Goal: Task Accomplishment & Management: Complete application form

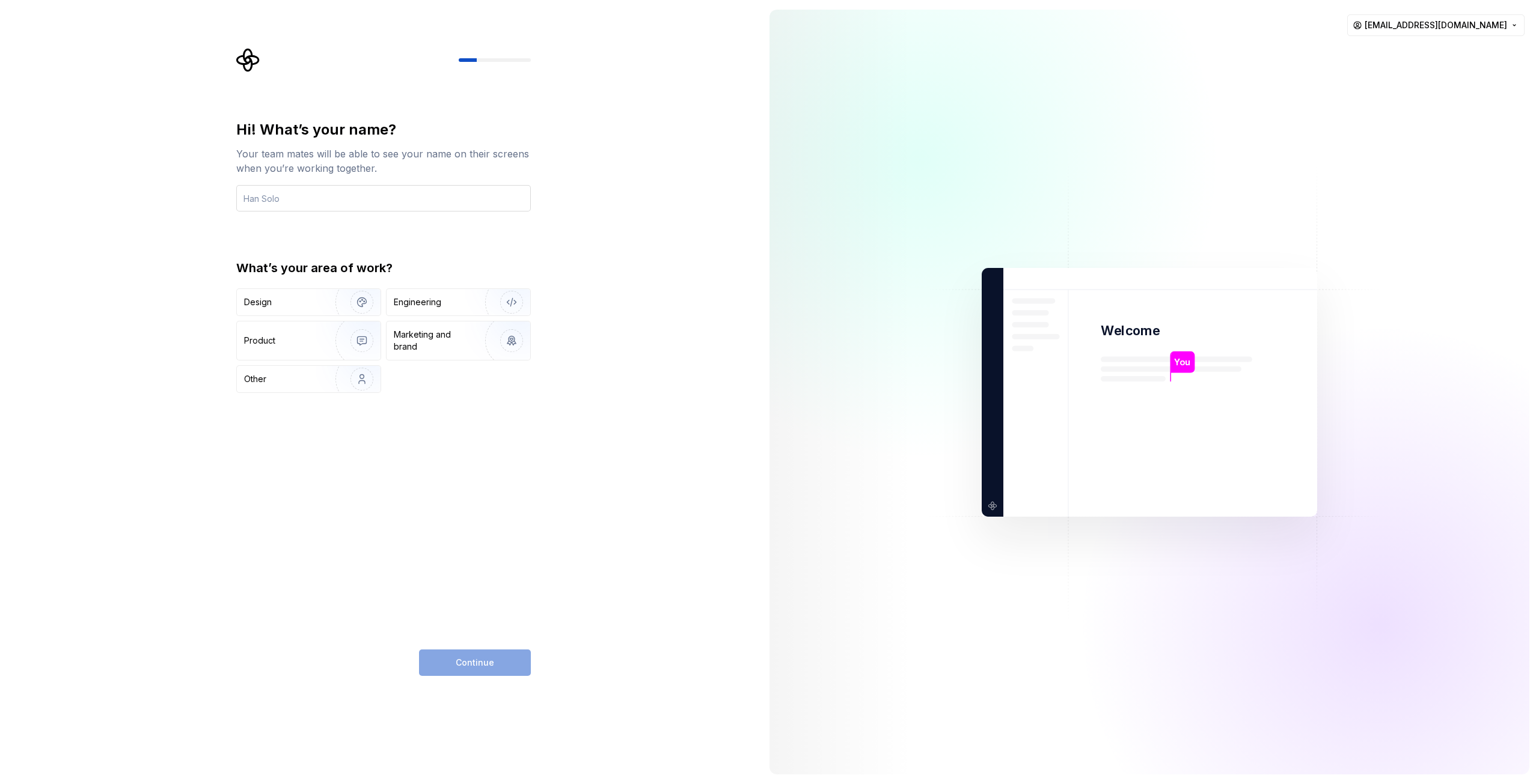
click at [275, 203] on input "text" at bounding box center [383, 198] width 295 height 26
type input "[PERSON_NAME]"
click at [301, 302] on div "Design" at bounding box center [282, 302] width 76 height 12
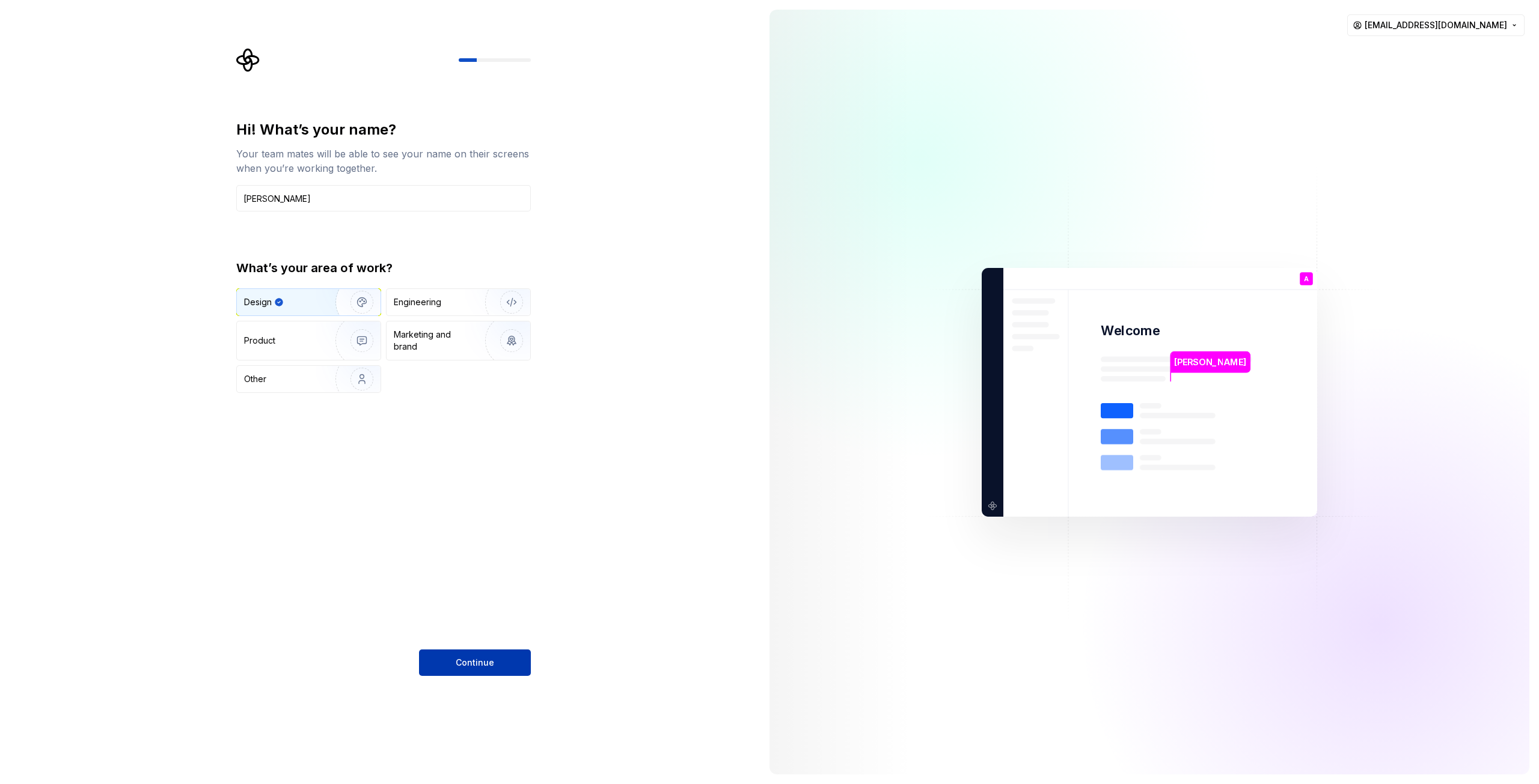
click at [474, 666] on span "Continue" at bounding box center [475, 662] width 39 height 12
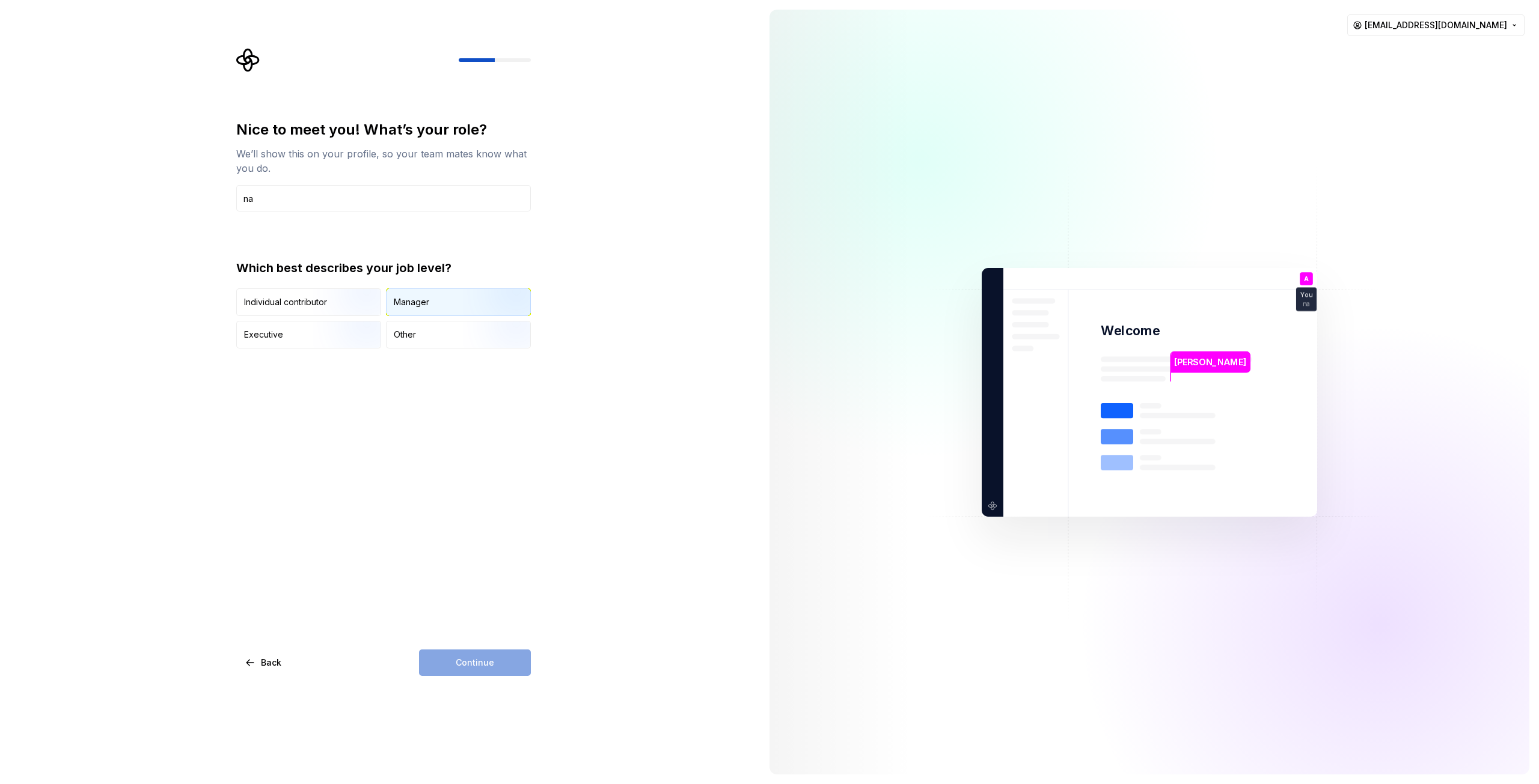
type input "na"
click at [412, 307] on div "Manager" at bounding box center [411, 302] width 35 height 12
click at [463, 656] on button "Continue" at bounding box center [475, 662] width 112 height 26
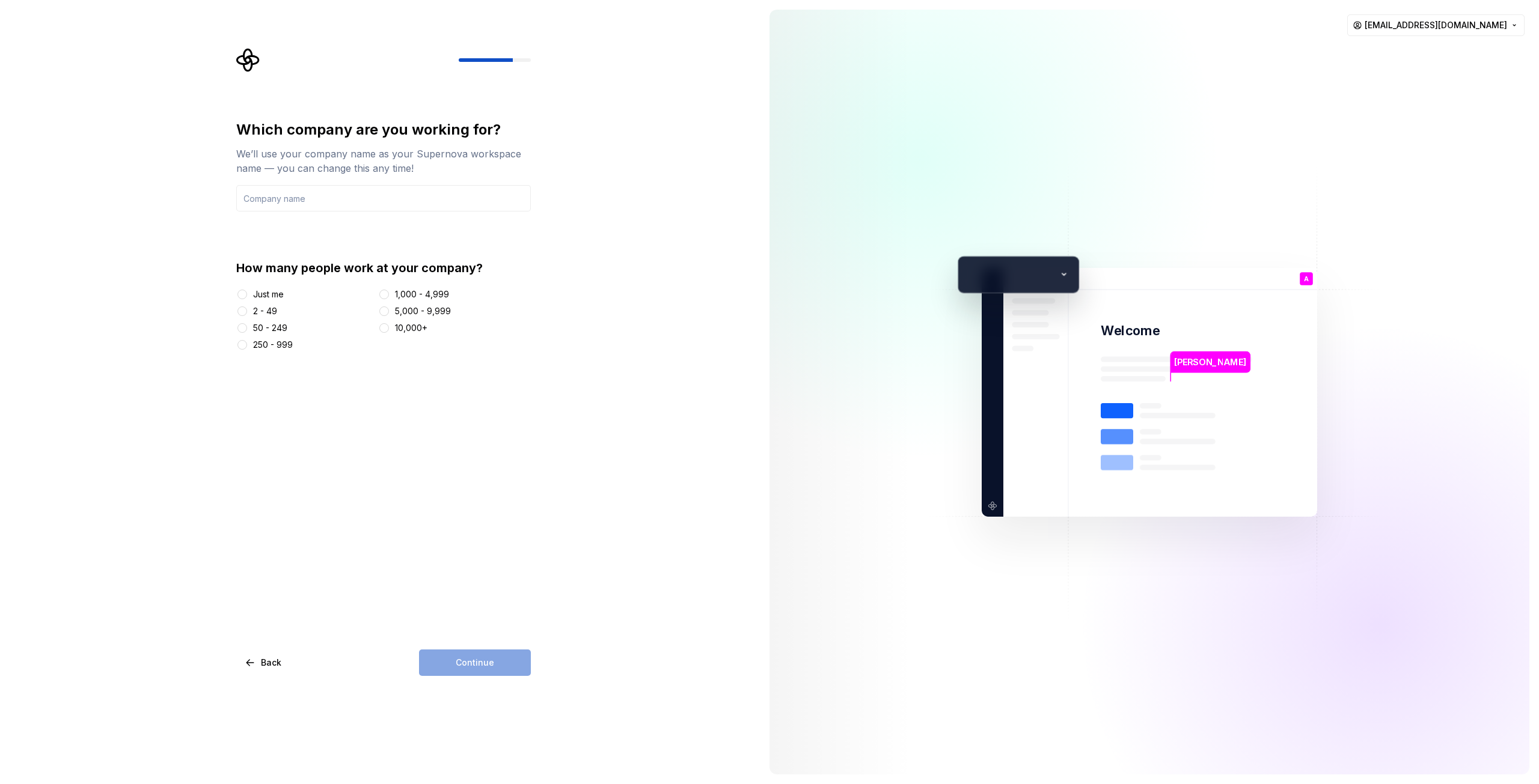
click at [263, 293] on div "Just me" at bounding box center [268, 294] width 31 height 12
click at [247, 293] on button "Just me" at bounding box center [242, 294] width 10 height 10
click at [484, 665] on div "Continue" at bounding box center [475, 662] width 112 height 26
click at [310, 197] on input "text" at bounding box center [383, 198] width 295 height 26
type input "NA"
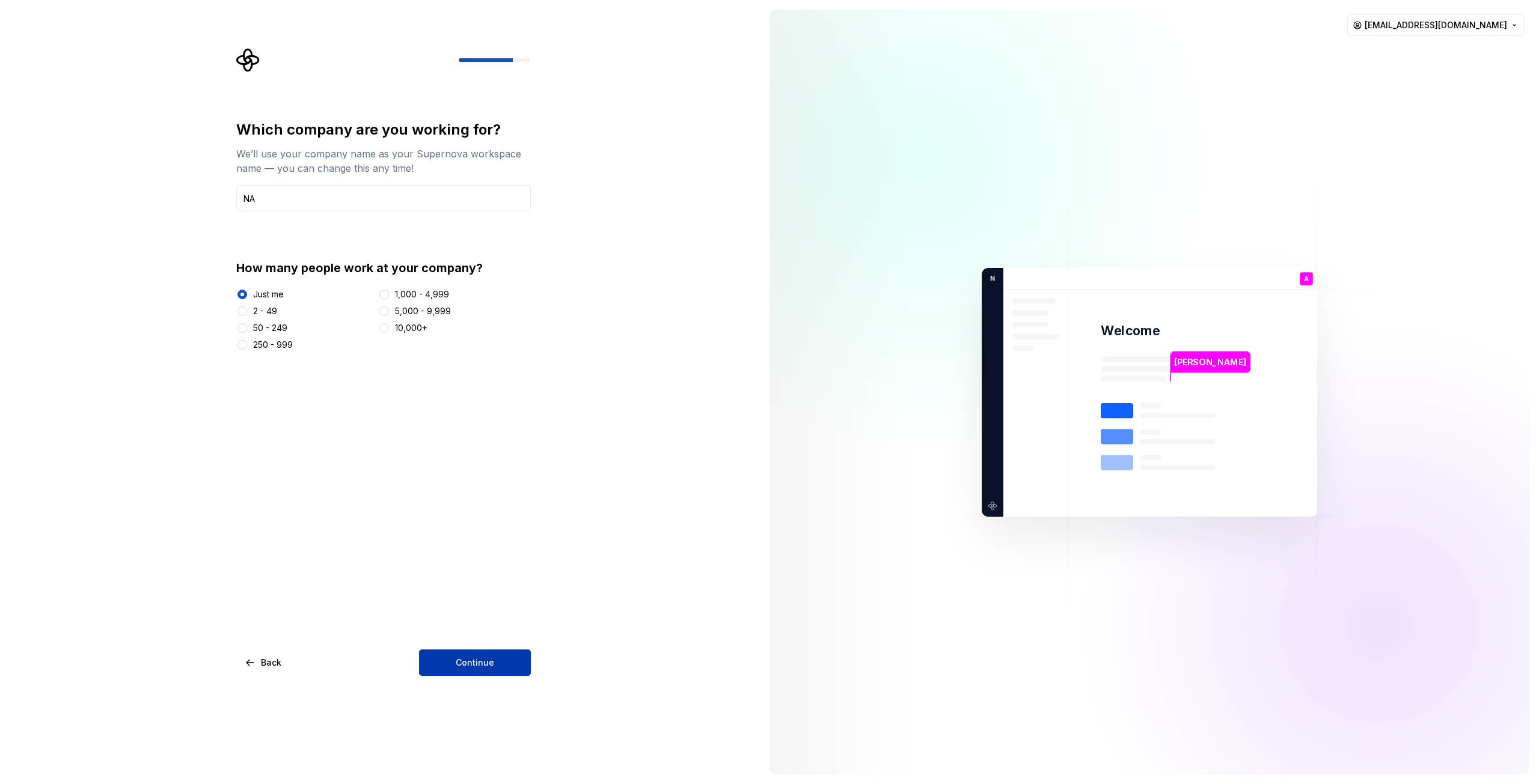
click at [464, 662] on span "Continue" at bounding box center [475, 662] width 39 height 12
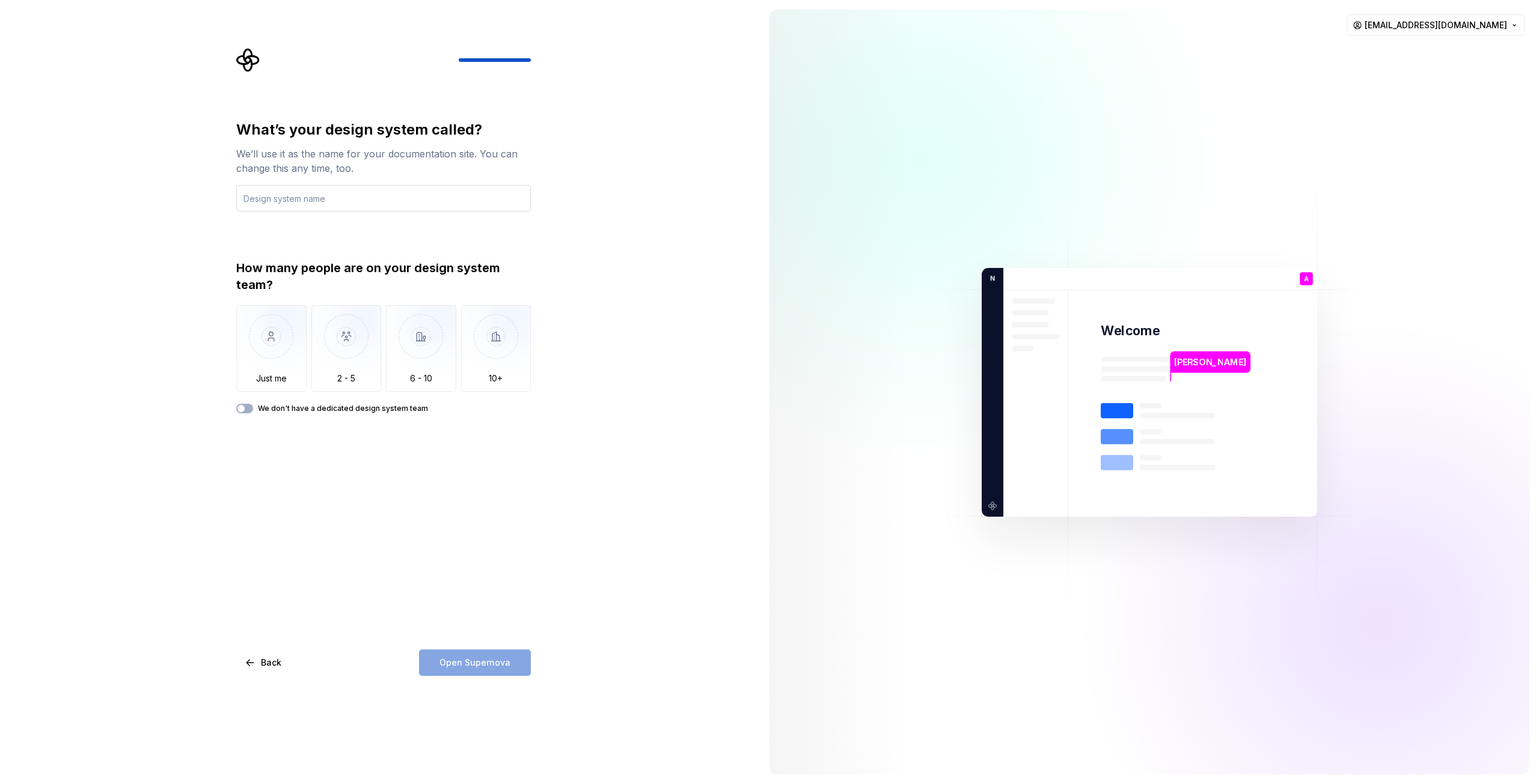
click at [279, 199] on input "text" at bounding box center [383, 198] width 295 height 26
click at [281, 342] on img "button" at bounding box center [271, 345] width 70 height 80
click at [482, 663] on span "Open Supernova" at bounding box center [475, 662] width 71 height 12
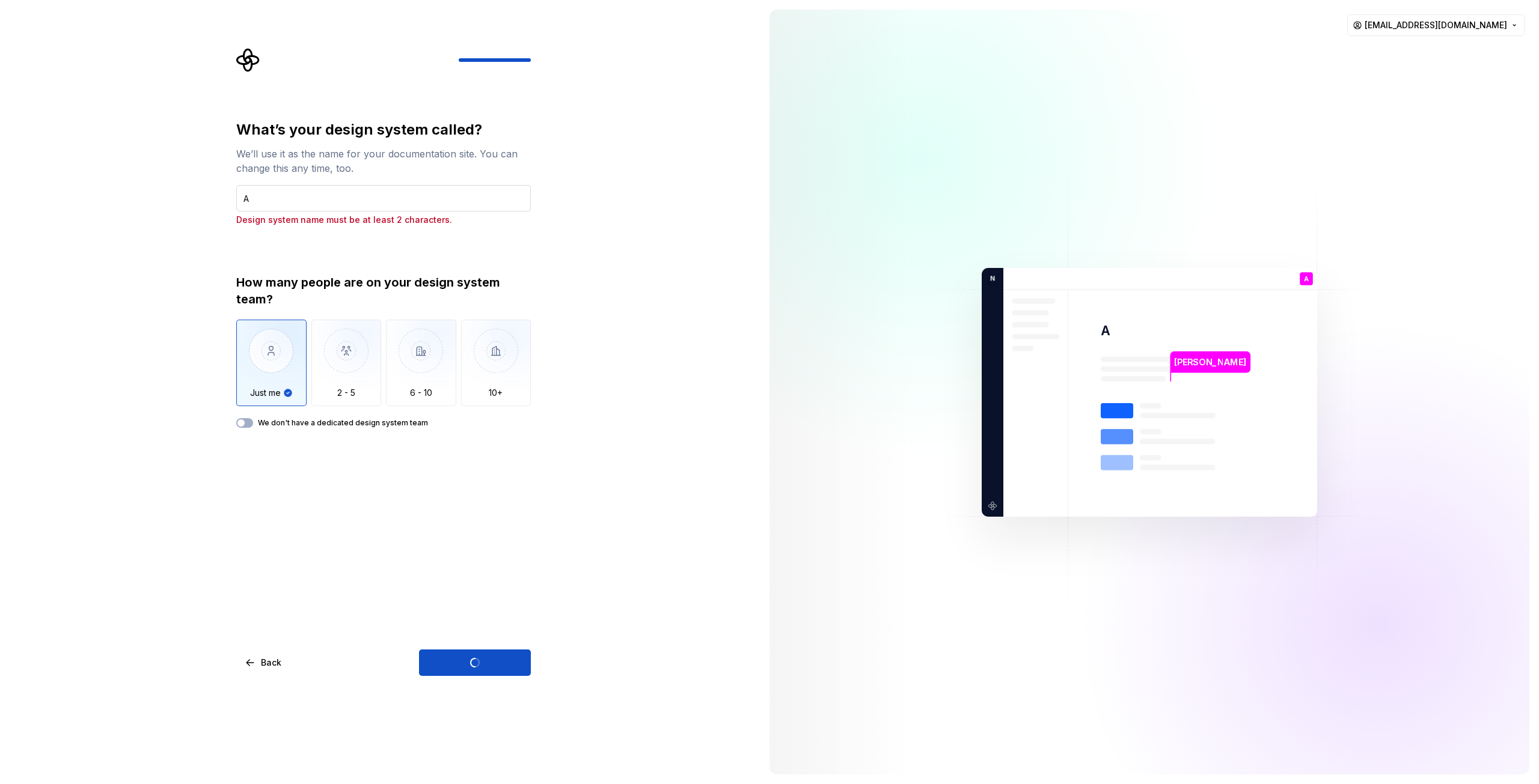
click at [273, 196] on input "A" at bounding box center [383, 198] width 295 height 26
type input "AAAAA"
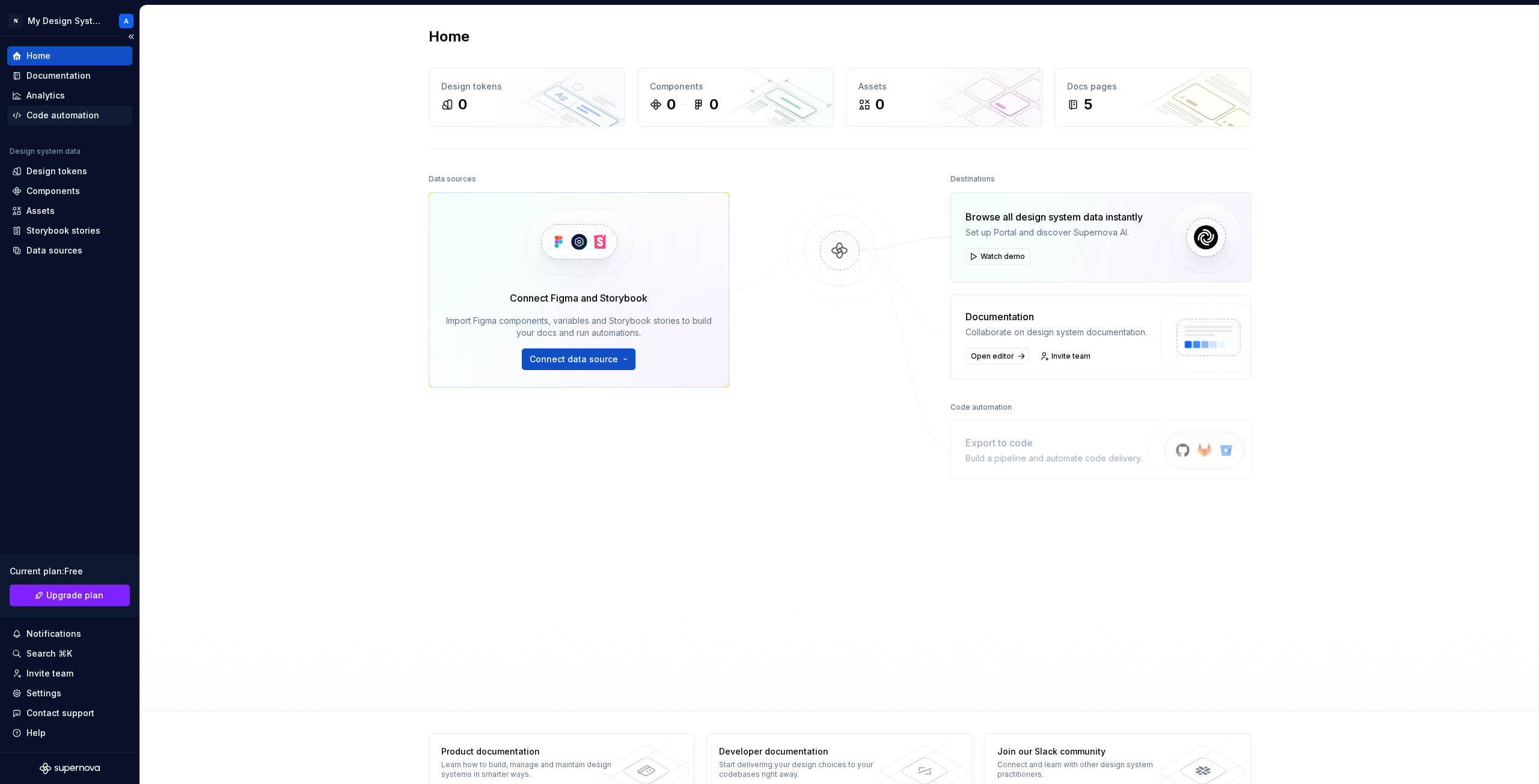
click at [80, 115] on div "Code automation" at bounding box center [62, 115] width 73 height 12
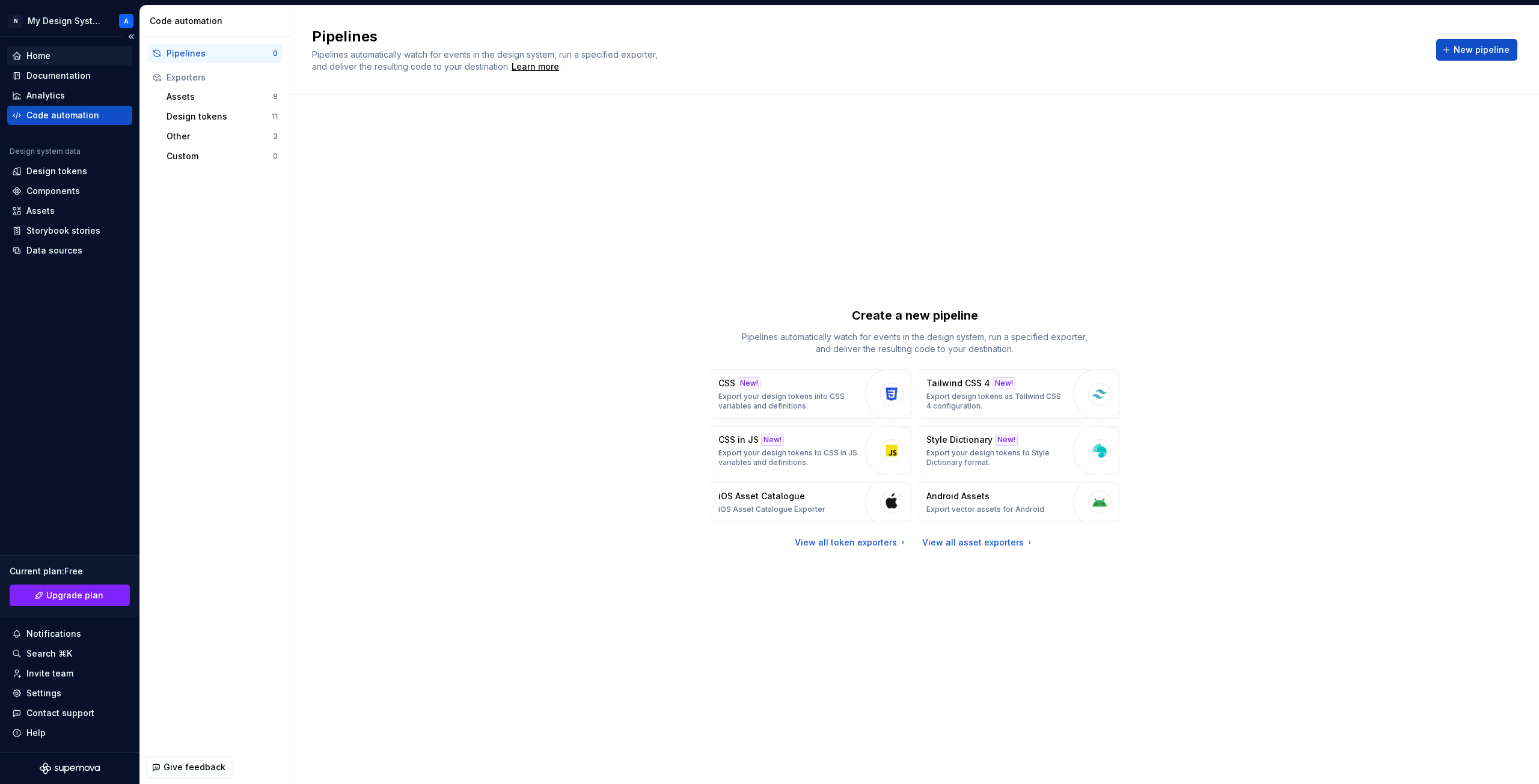
click at [50, 56] on div "Home" at bounding box center [38, 56] width 24 height 12
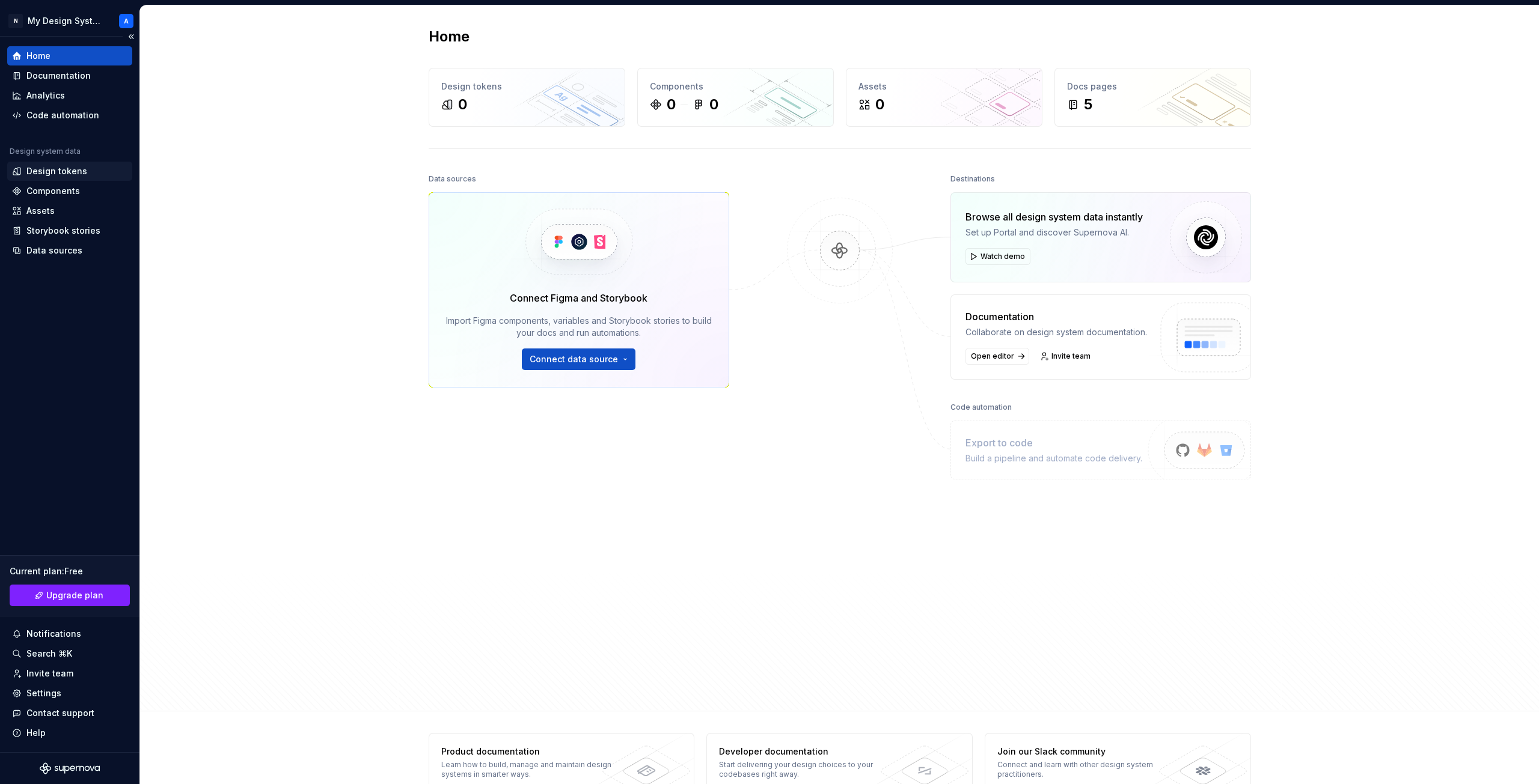
click at [41, 167] on div "Design tokens" at bounding box center [57, 171] width 60 height 12
